Goal: Use online tool/utility: Utilize a website feature to perform a specific function

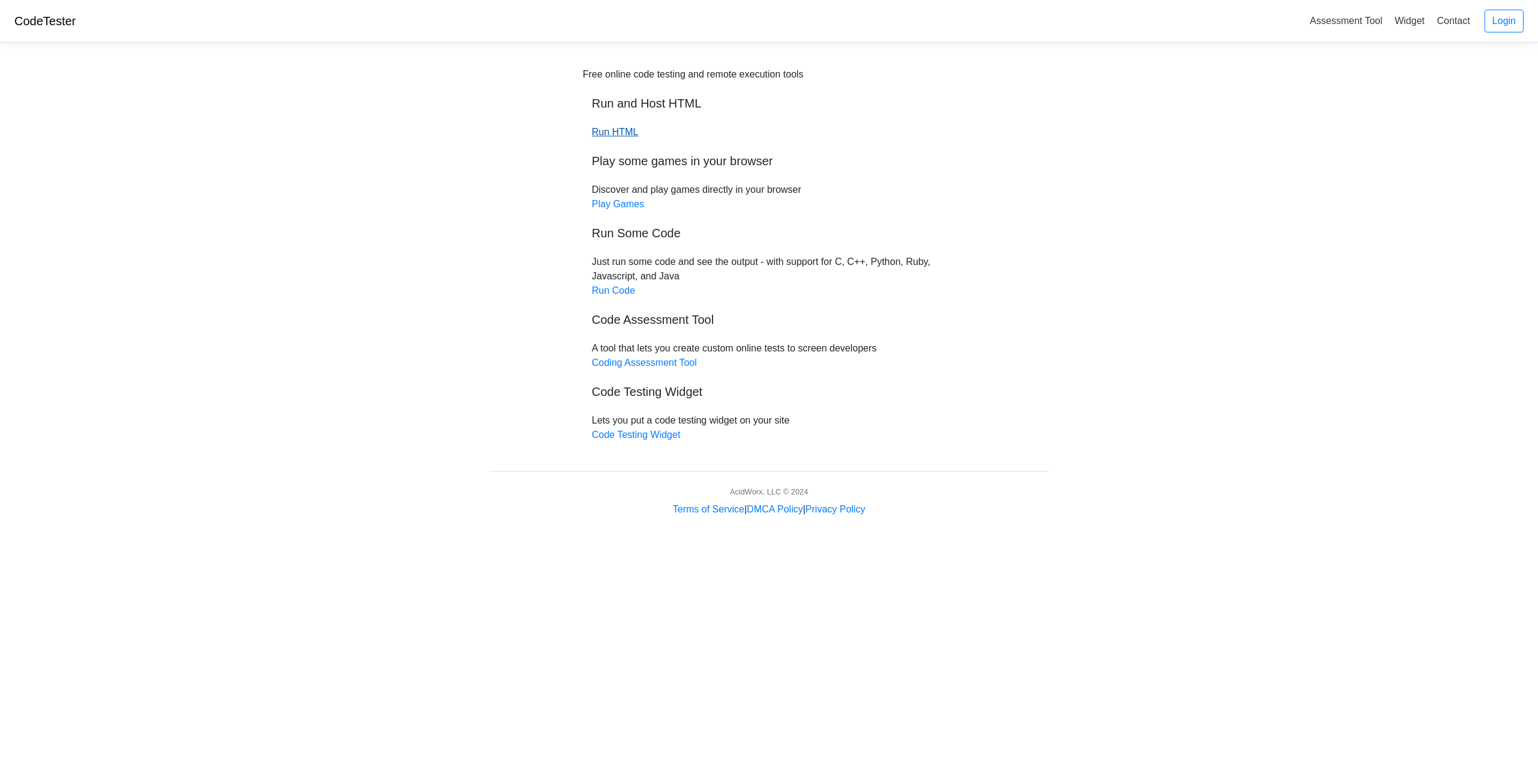
click at [612, 128] on link "Run HTML" at bounding box center [615, 131] width 46 height 10
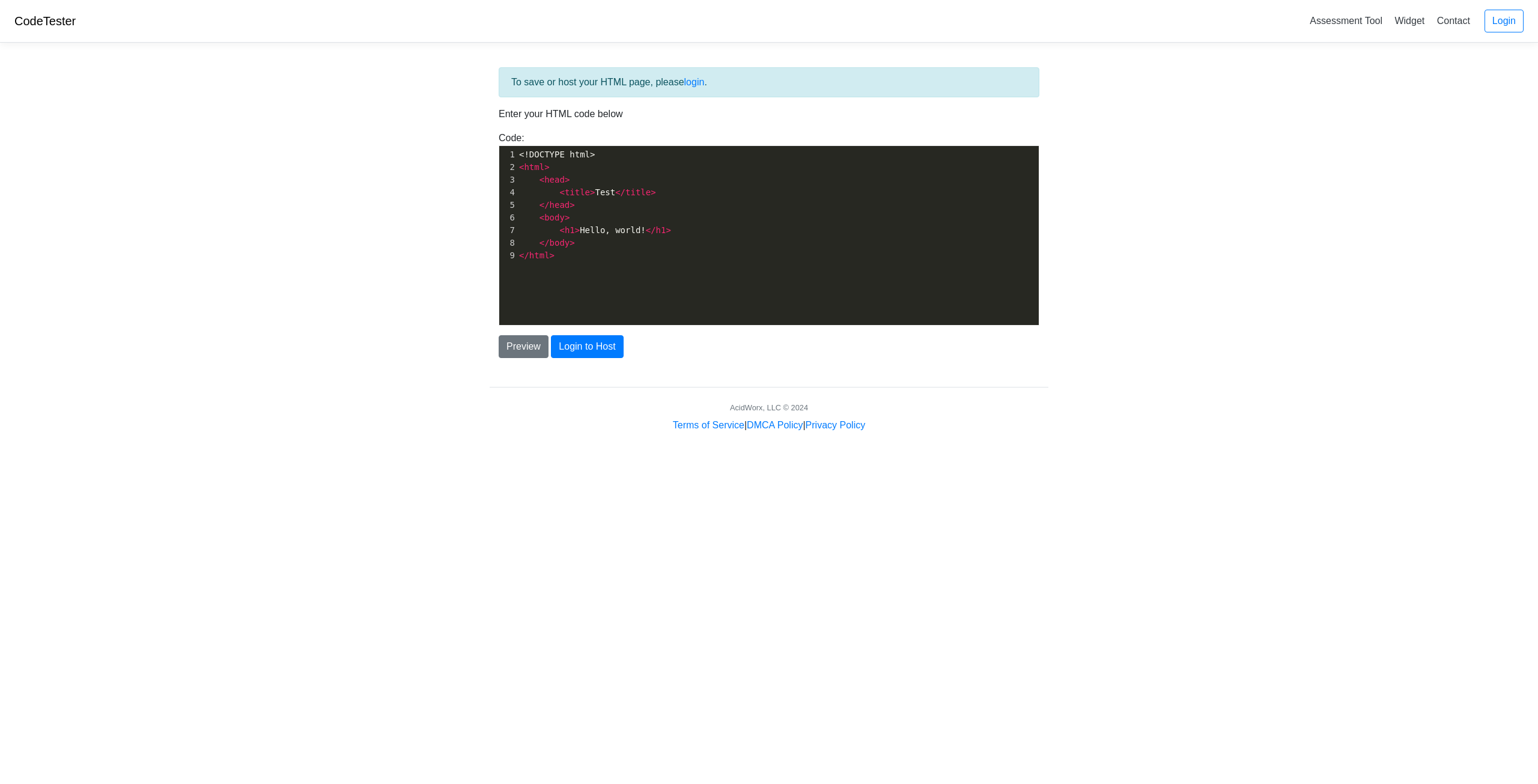
scroll to position [4, 0]
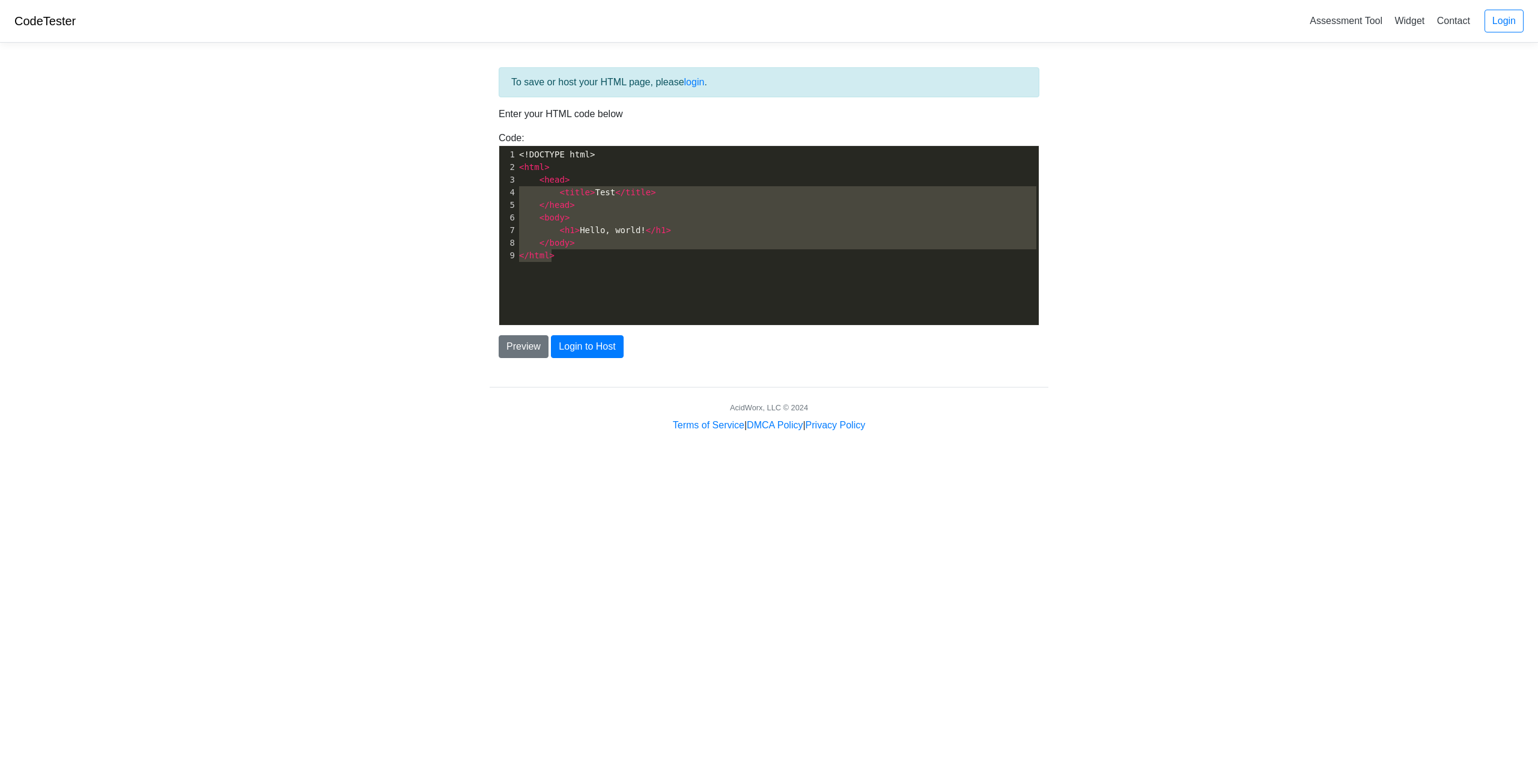
type textarea "<!DOCTYPE html> <html> <head> <title>Test</title> </head> <body> <h1>Hello, wor…"
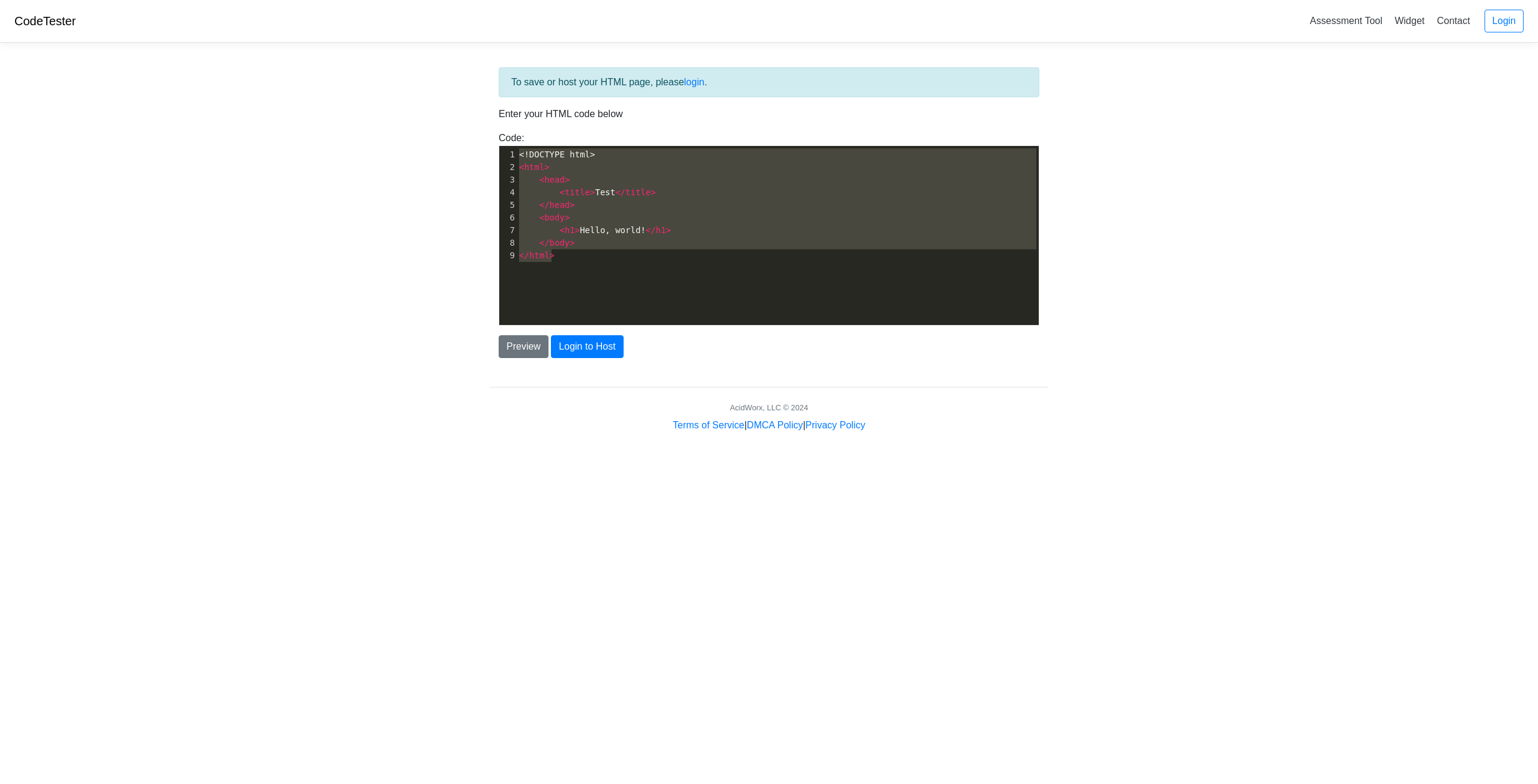
drag, startPoint x: 618, startPoint y: 272, endPoint x: 435, endPoint y: 150, distance: 219.9
click at [435, 150] on body "CodeTester Assessment Tool Widget Contact Login To save or host your HTML page,…" at bounding box center [769, 216] width 1538 height 433
paste textarea
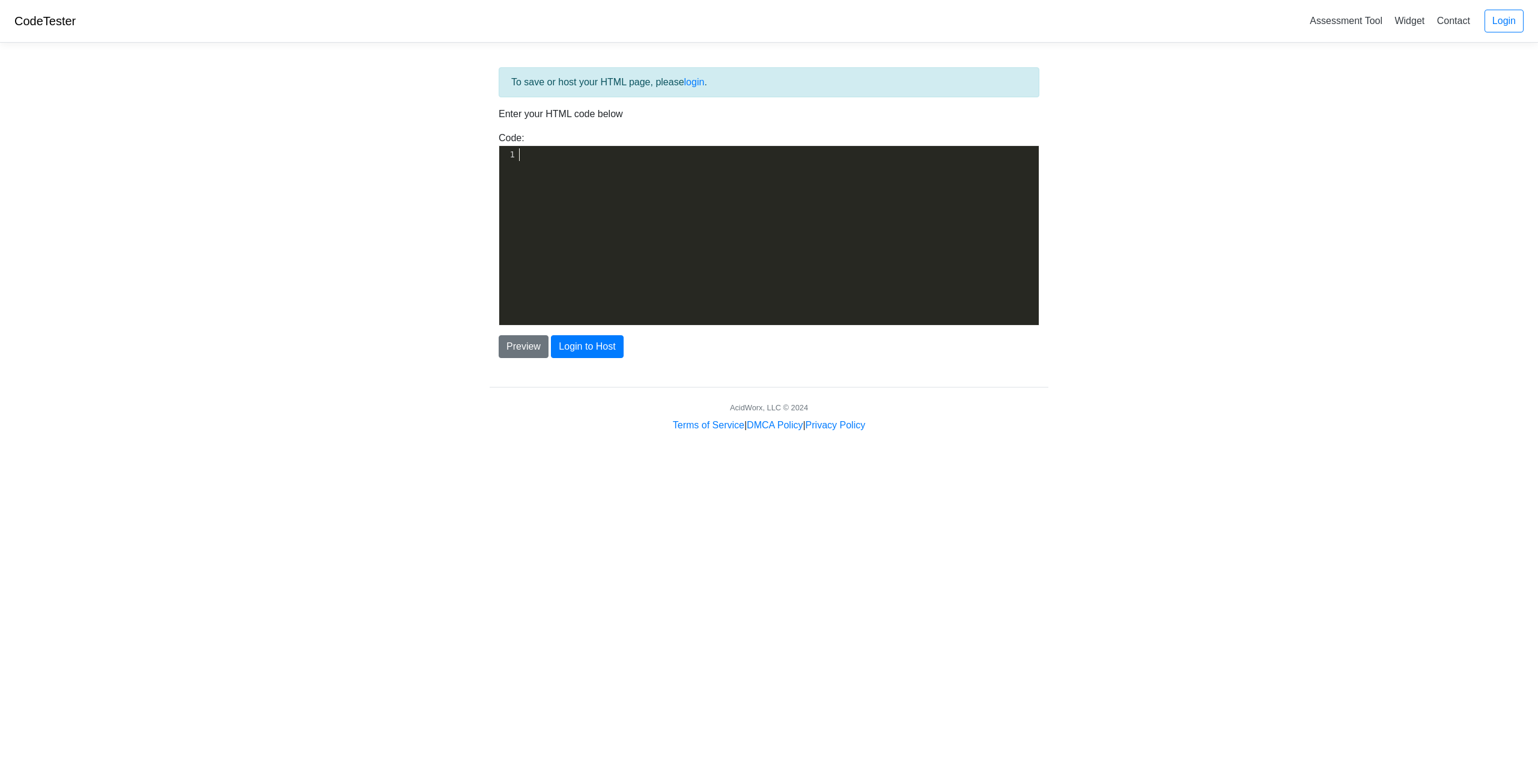
paste textarea
click at [558, 157] on pre "​" at bounding box center [782, 155] width 531 height 13
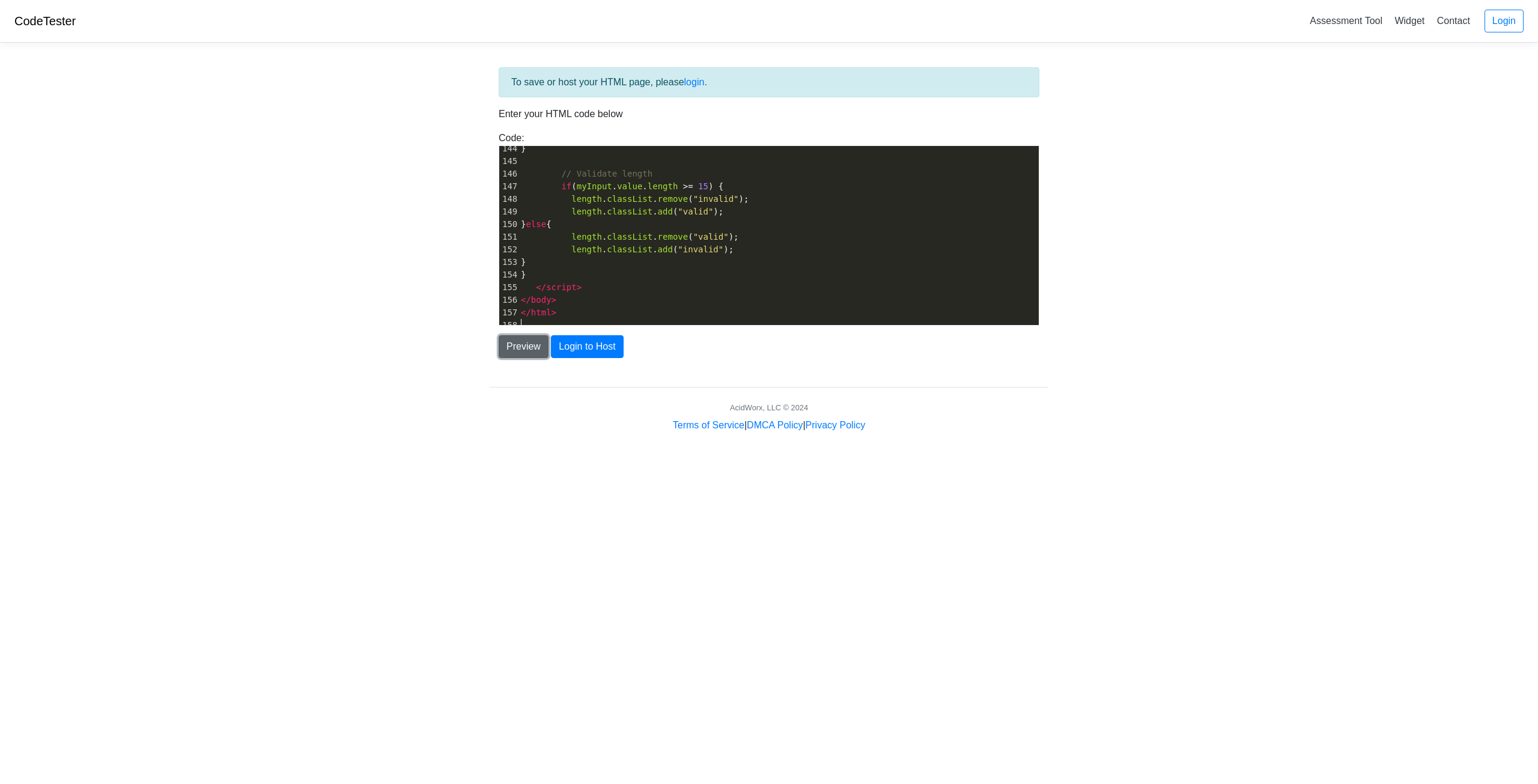
click at [529, 339] on button "Preview" at bounding box center [523, 346] width 50 height 23
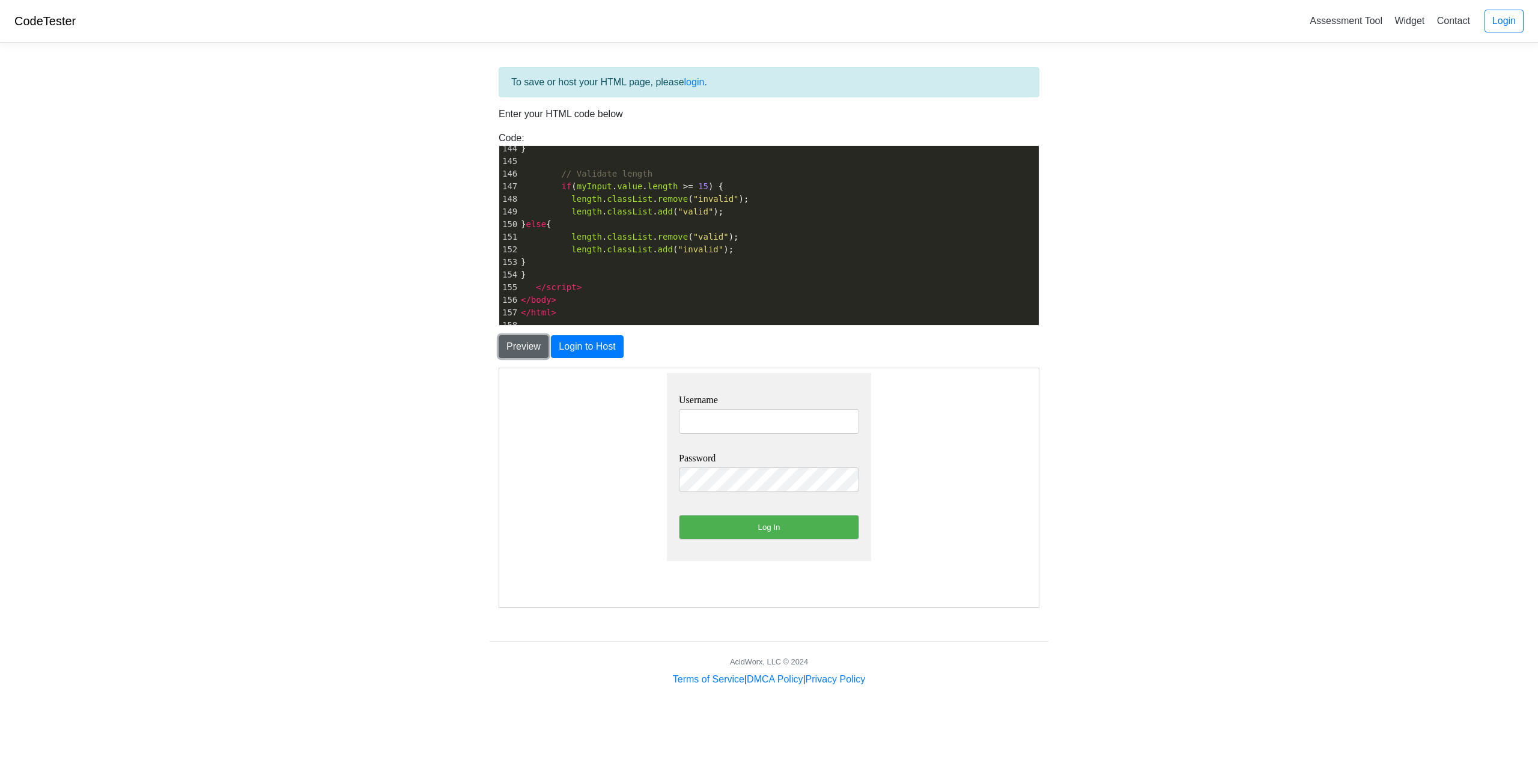
scroll to position [0, 0]
click at [774, 421] on input "text" at bounding box center [769, 420] width 180 height 24
type input "zmy323"
click at [765, 526] on input "Log In" at bounding box center [769, 526] width 180 height 24
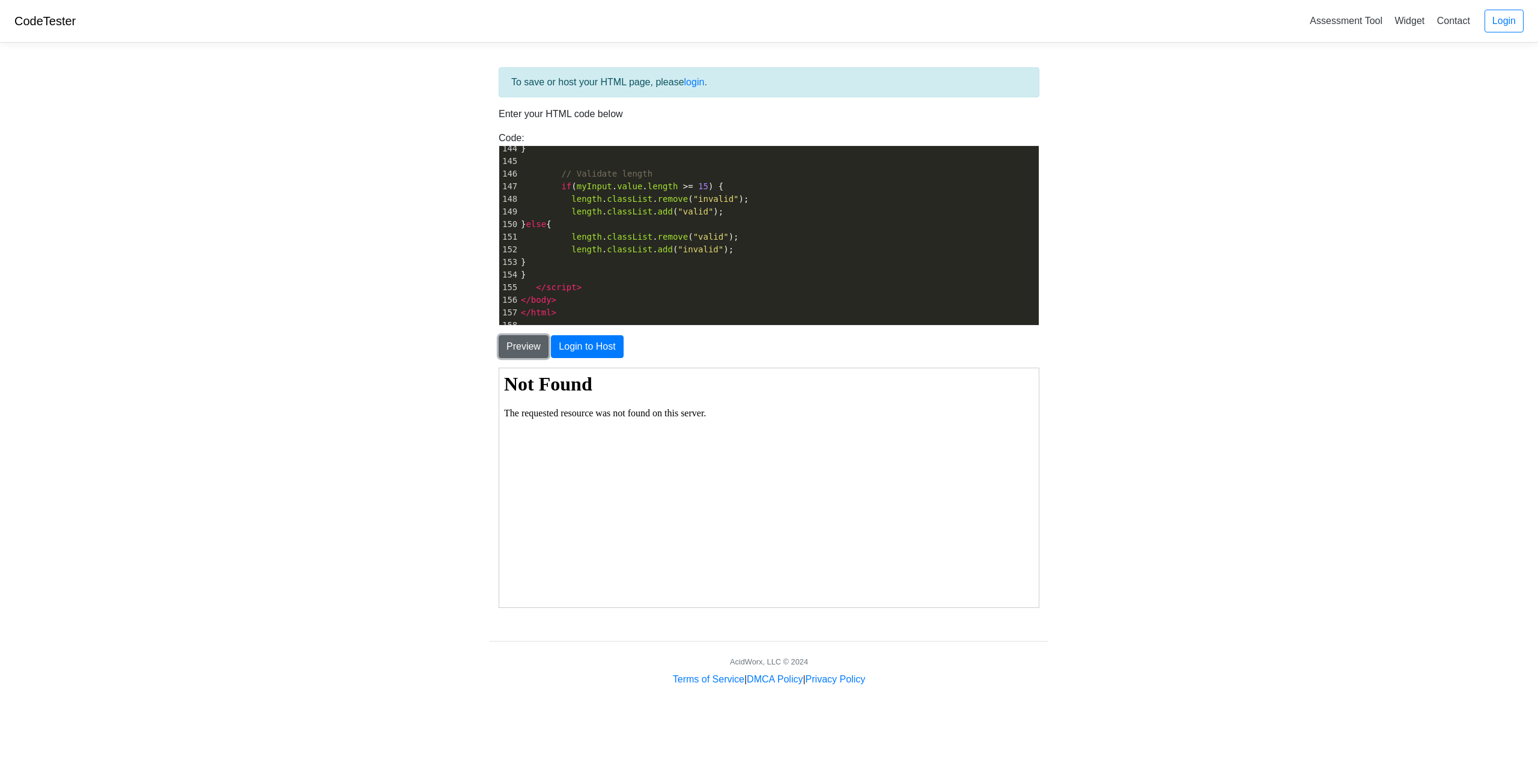
click at [531, 348] on button "Preview" at bounding box center [523, 346] width 50 height 23
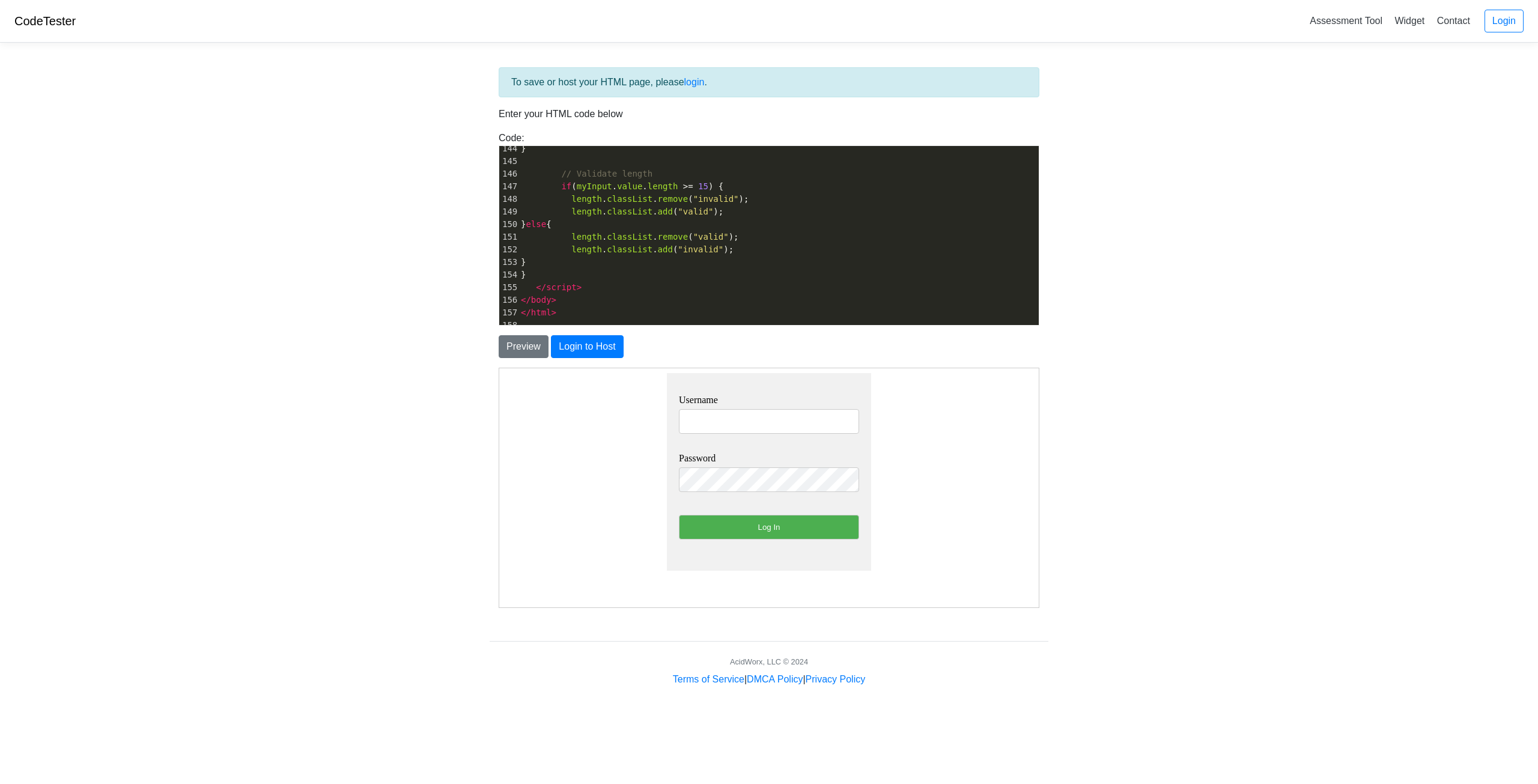
click at [713, 424] on input "text" at bounding box center [769, 420] width 180 height 24
type input "zmy323"
click at [766, 522] on input "Log In" at bounding box center [769, 526] width 180 height 24
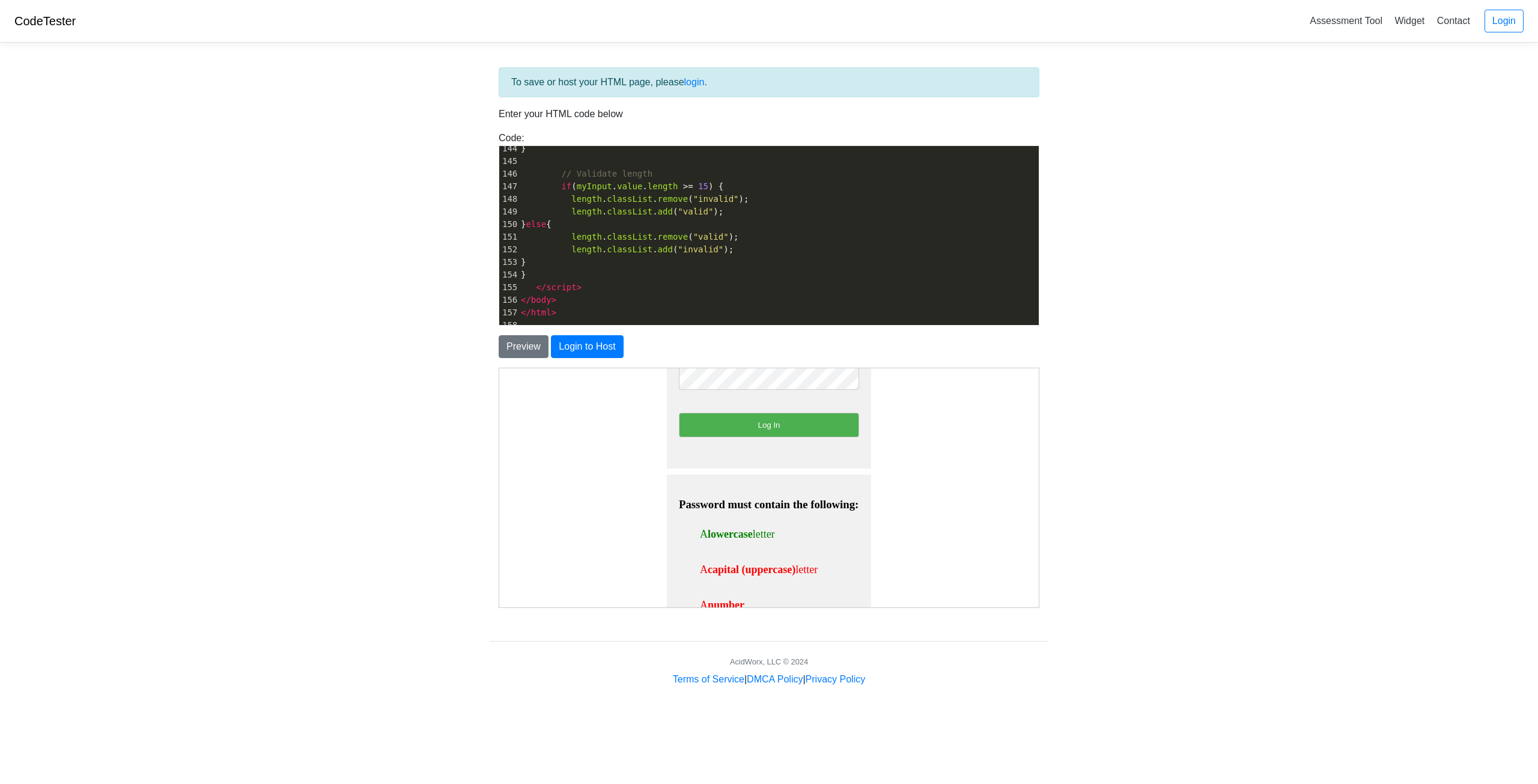
scroll to position [180, 0]
